Goal: Navigation & Orientation: Understand site structure

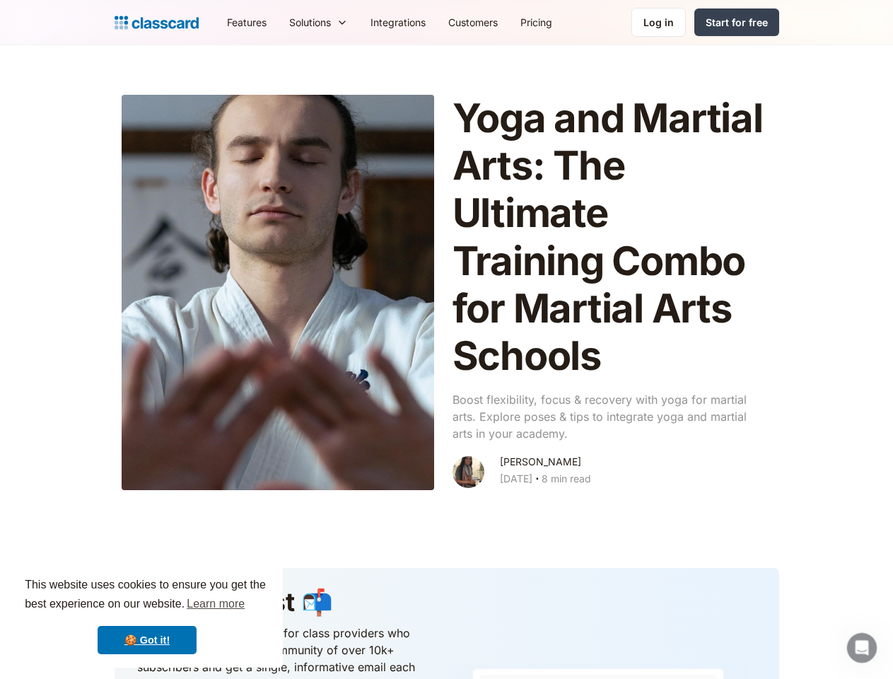
click at [147, 615] on div "This website uses cookies to ensure you get the best experience on our website.…" at bounding box center [147, 615] width 272 height 105
click at [497, 22] on nav "Features Resources Blog The latest industry news, updates and info. Customer st…" at bounding box center [498, 22] width 564 height 32
click at [289, 22] on div "Solutions" at bounding box center [310, 22] width 42 height 15
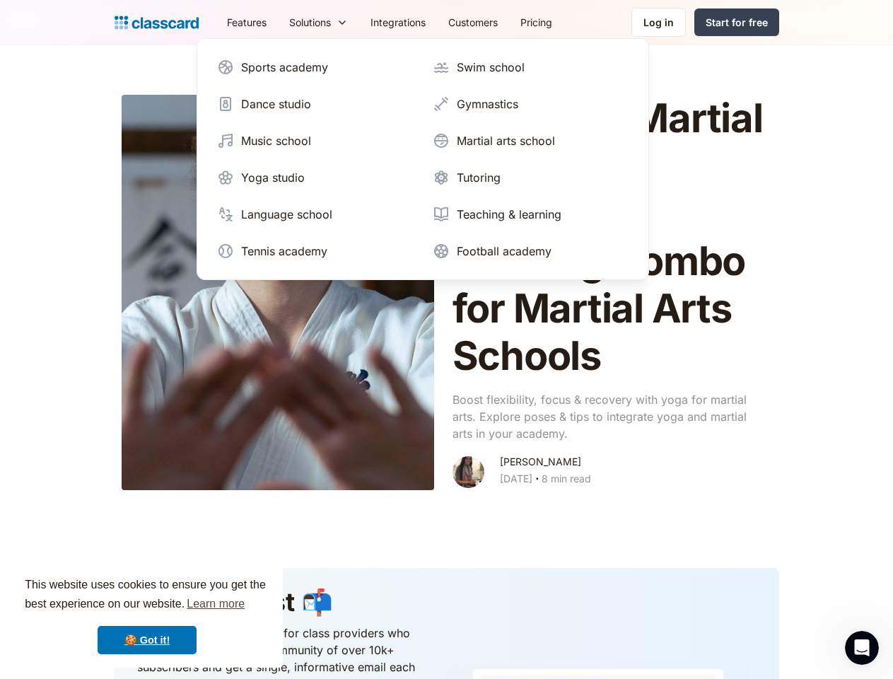
click at [862, 648] on icon "Open Intercom Messenger" at bounding box center [862, 647] width 23 height 23
